Goal: Navigation & Orientation: Find specific page/section

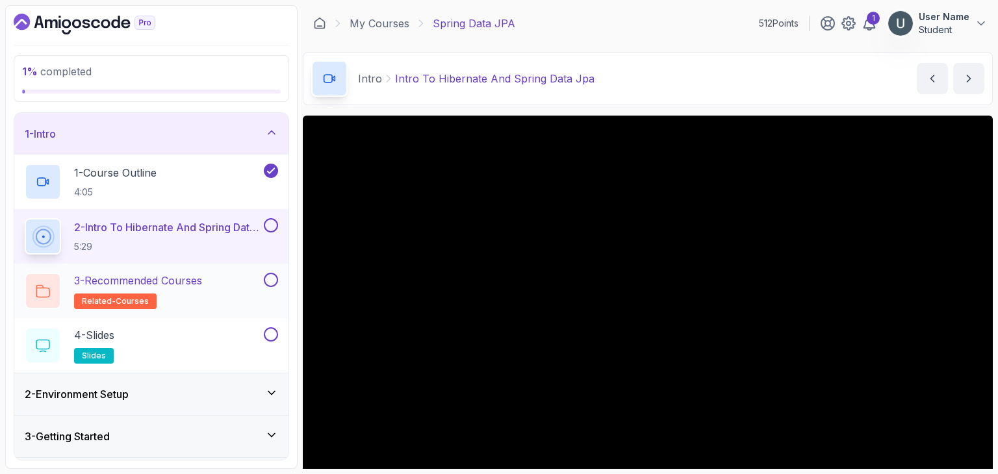
scroll to position [89, 0]
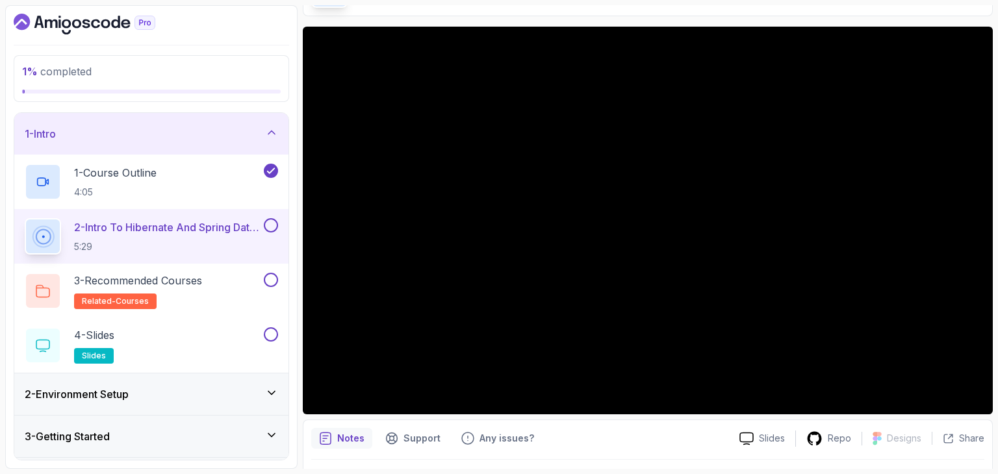
click at [273, 230] on button at bounding box center [271, 225] width 14 height 14
click at [269, 228] on button at bounding box center [271, 225] width 14 height 14
click at [273, 224] on button at bounding box center [271, 225] width 14 height 14
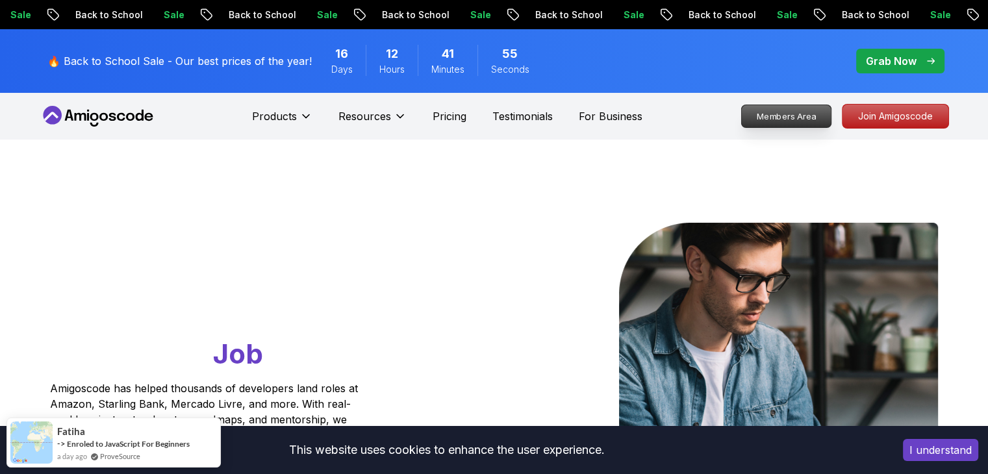
click at [807, 120] on p "Members Area" at bounding box center [786, 116] width 90 height 22
